Goal: Task Accomplishment & Management: Manage account settings

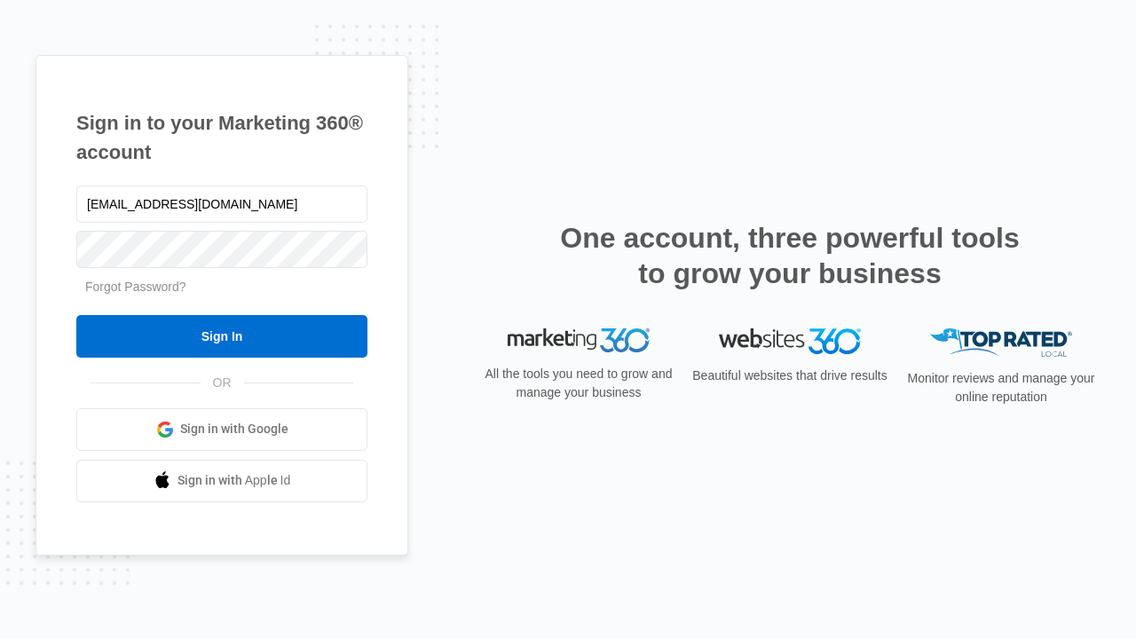
type input "dankie614@gmail.com"
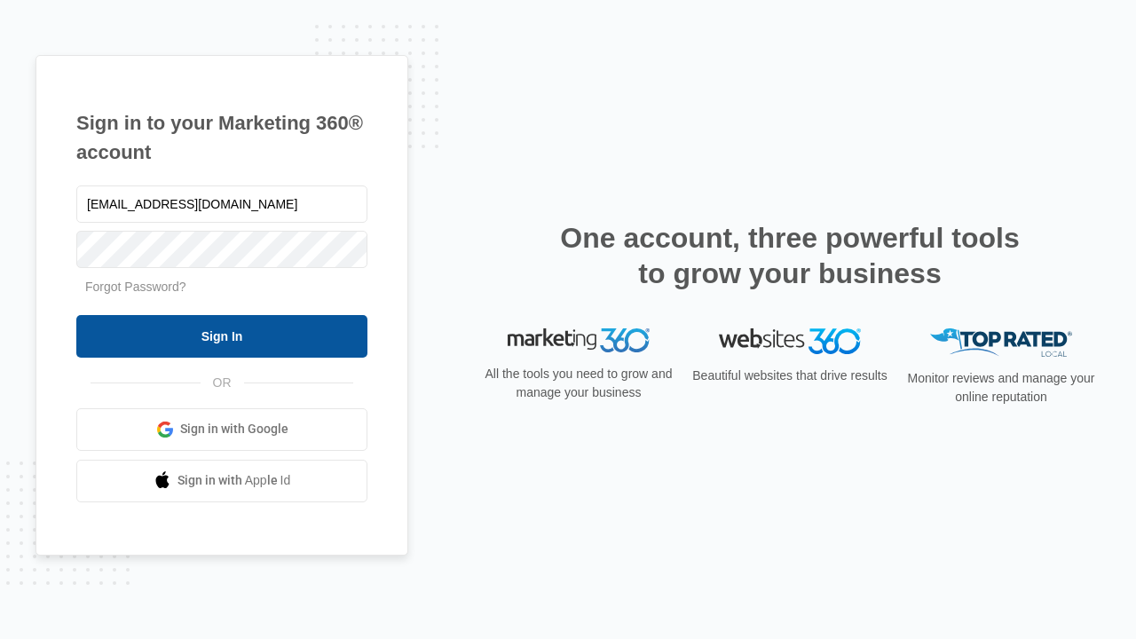
click at [222, 335] on input "Sign In" at bounding box center [221, 336] width 291 height 43
